Goal: Information Seeking & Learning: Find specific fact

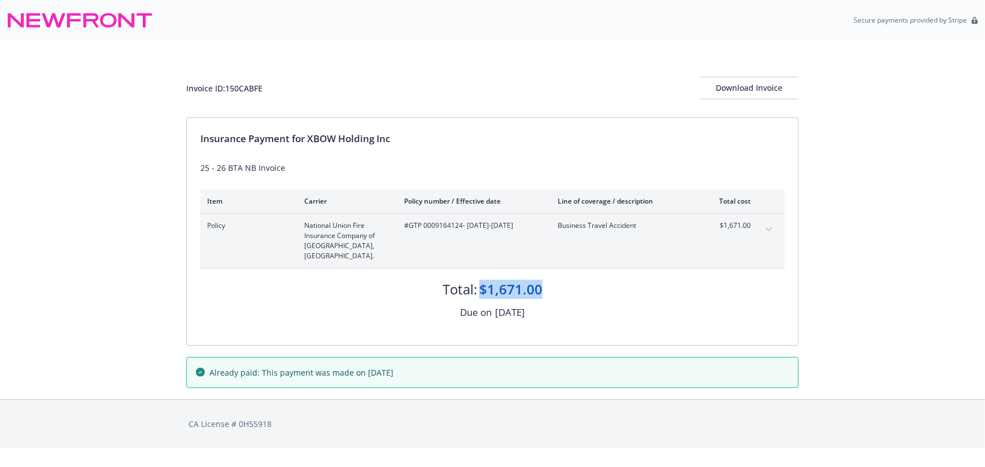
drag, startPoint x: 553, startPoint y: 278, endPoint x: 481, endPoint y: 282, distance: 71.2
click at [481, 282] on div "Total: $1,671.00" at bounding box center [492, 284] width 584 height 30
copy div "$1,671.00"
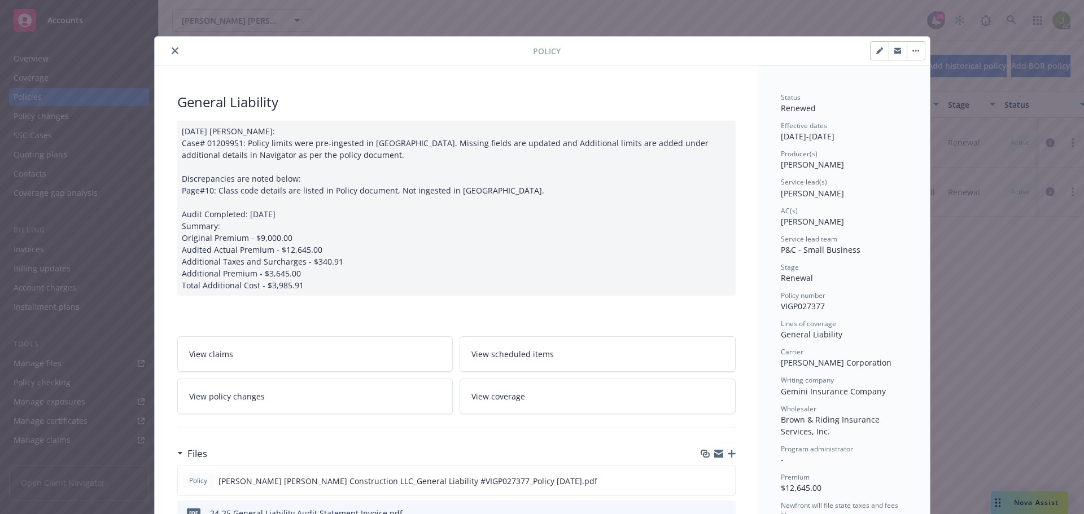
scroll to position [34, 0]
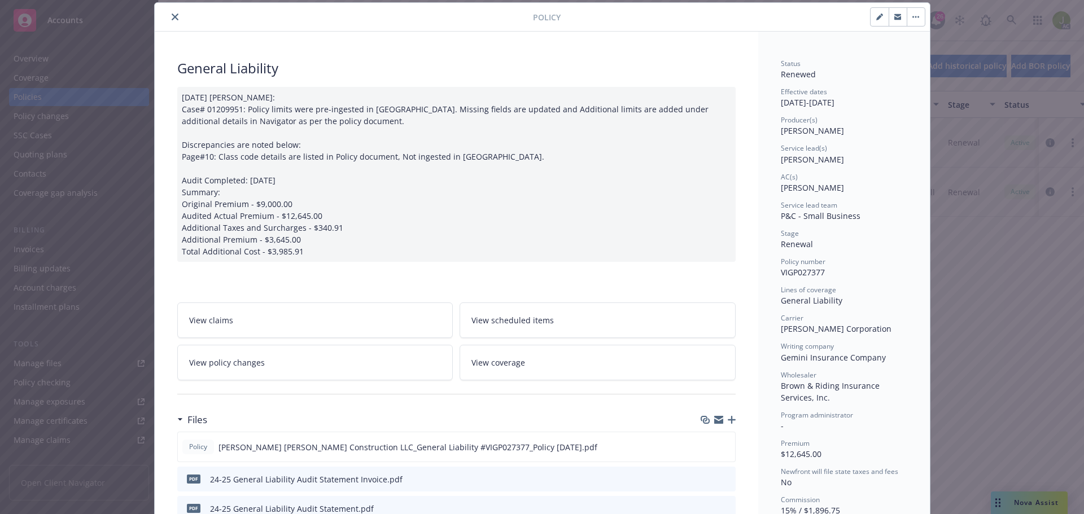
click at [168, 16] on button "close" at bounding box center [175, 17] width 14 height 14
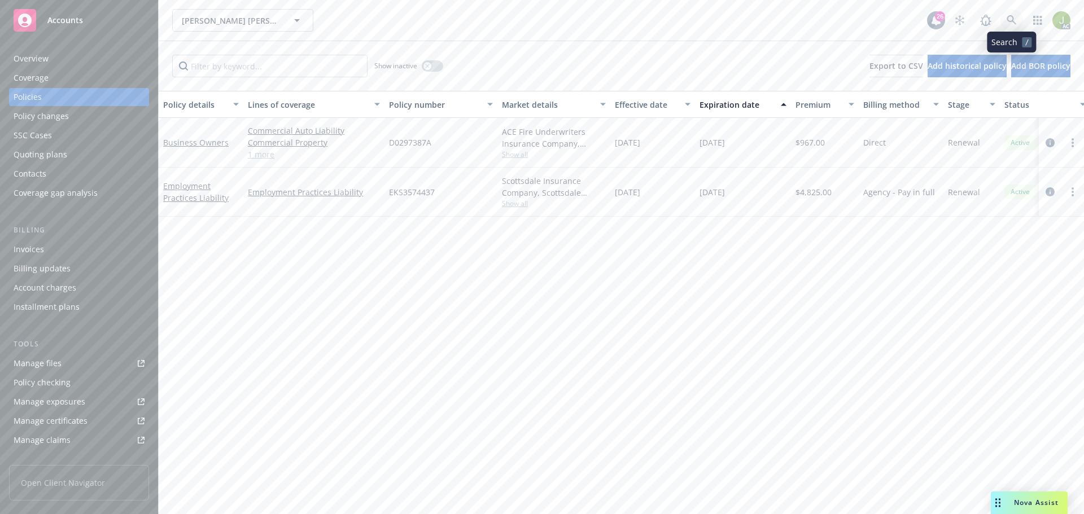
click at [1009, 23] on icon at bounding box center [1011, 20] width 10 height 10
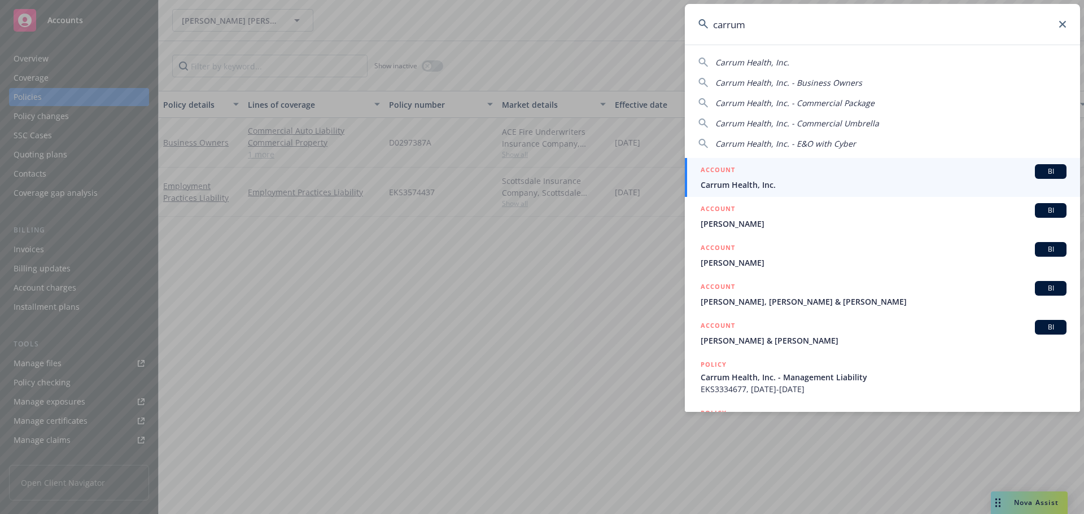
type input "carrum"
click at [864, 180] on span "Carrum Health, Inc." at bounding box center [883, 185] width 366 height 12
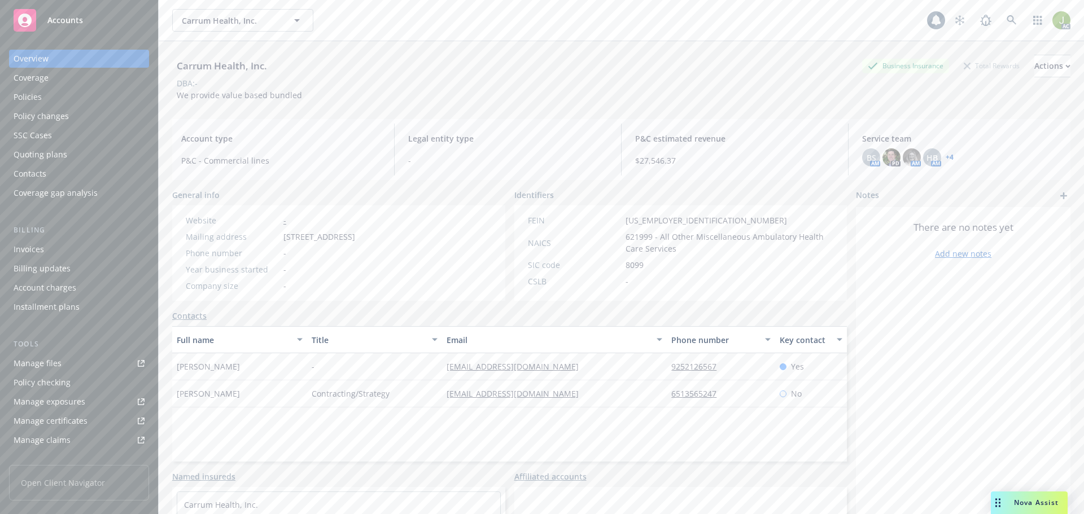
click at [73, 244] on div "Invoices" at bounding box center [79, 249] width 131 height 18
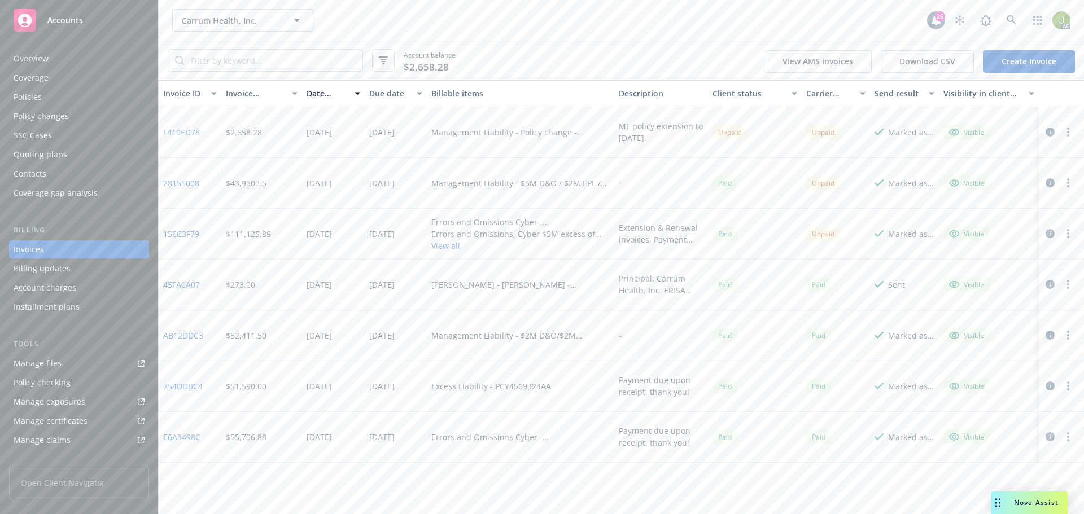
click at [195, 130] on link "F419ED78" at bounding box center [181, 132] width 37 height 12
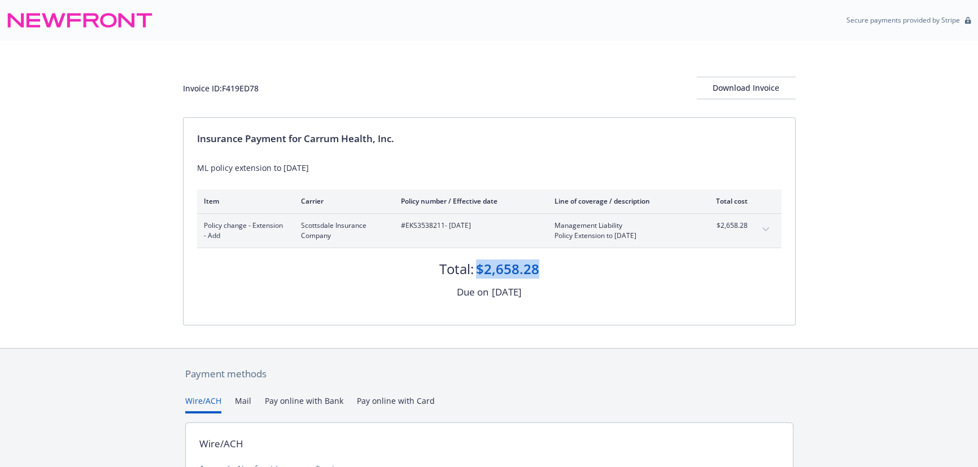
drag, startPoint x: 518, startPoint y: 264, endPoint x: 479, endPoint y: 270, distance: 39.4
click at [479, 270] on div "Total: $2,658.28" at bounding box center [489, 263] width 584 height 30
click at [389, 138] on div "Insurance Payment for Carrum Health, Inc." at bounding box center [489, 139] width 584 height 15
drag, startPoint x: 375, startPoint y: 141, endPoint x: 306, endPoint y: 141, distance: 68.3
click at [306, 141] on div "Insurance Payment for Carrum Health, Inc." at bounding box center [489, 139] width 584 height 15
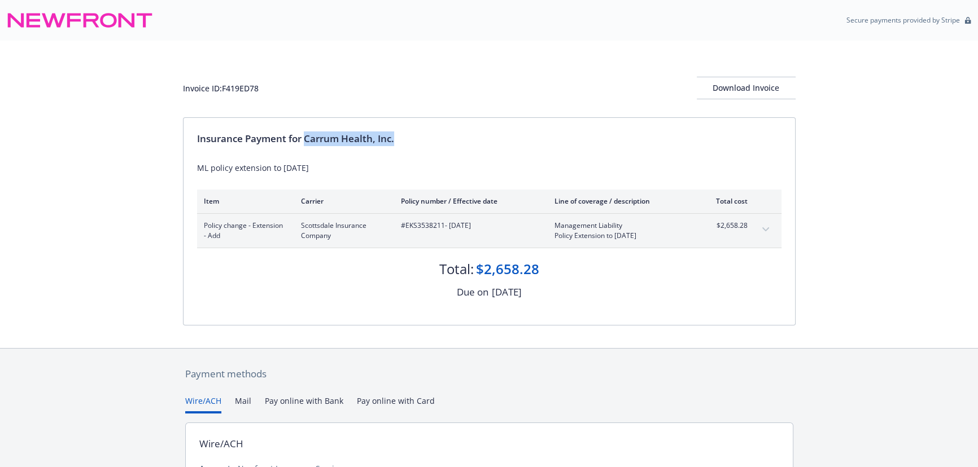
copy div "Carrum Health, Inc."
